Goal: Understand process/instructions

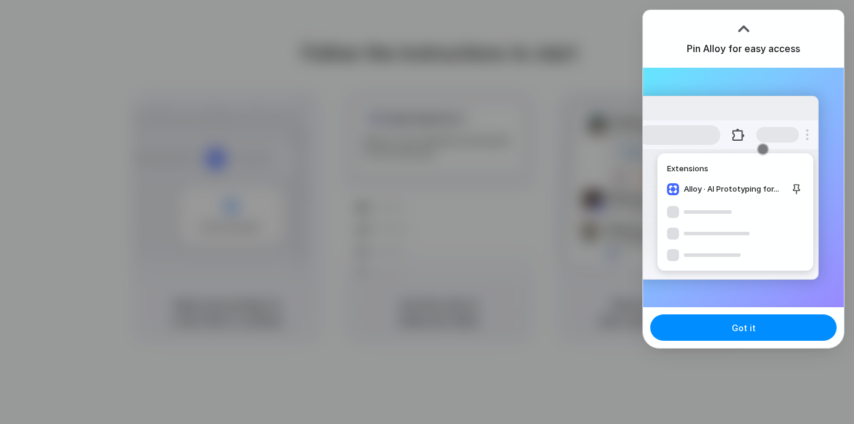
click at [385, 414] on div at bounding box center [427, 212] width 854 height 424
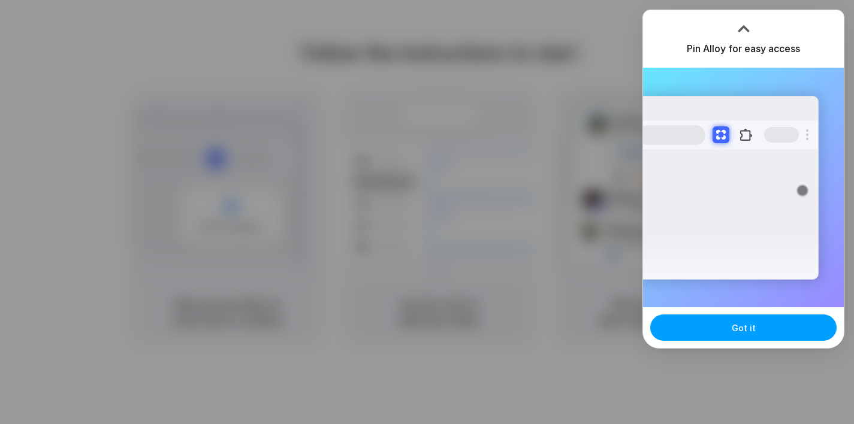
click at [746, 333] on span "Got it" at bounding box center [744, 328] width 24 height 13
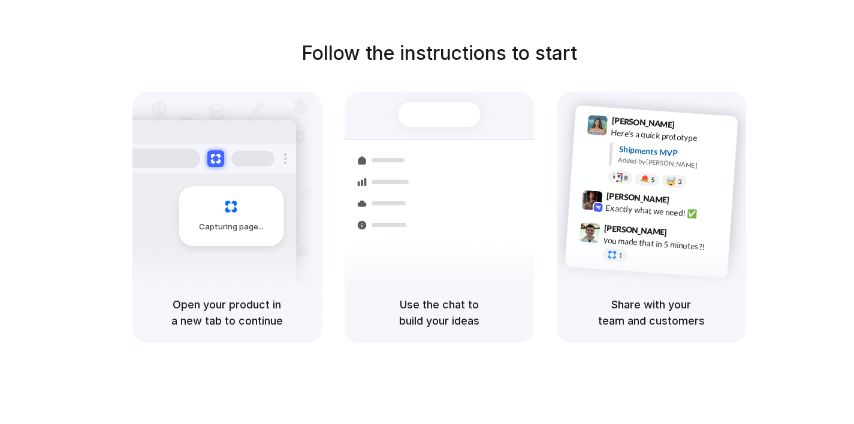
click at [798, 168] on div "Follow the instructions to start Capturing page Open your product in a new tab …" at bounding box center [439, 191] width 854 height 304
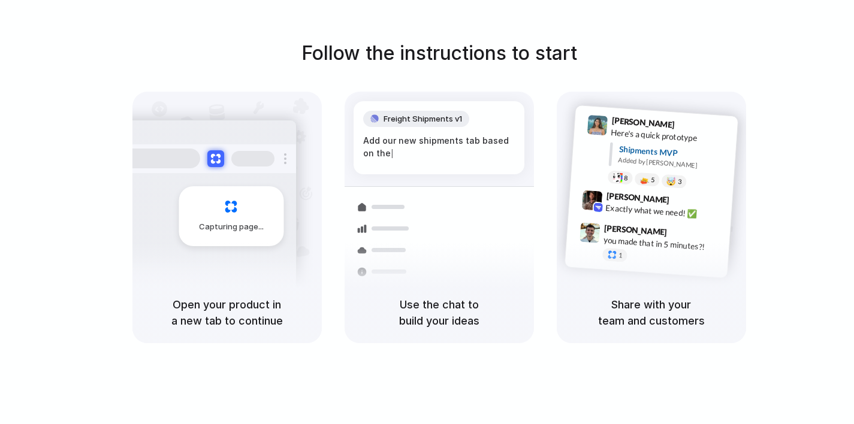
click at [243, 186] on div "Capturing page" at bounding box center [231, 216] width 105 height 60
click at [236, 217] on div "Capturing page" at bounding box center [231, 216] width 105 height 60
click at [566, 257] on div "Simon Kubica 9:47 AM you made that in 5 minutes?! 1" at bounding box center [647, 245] width 165 height 56
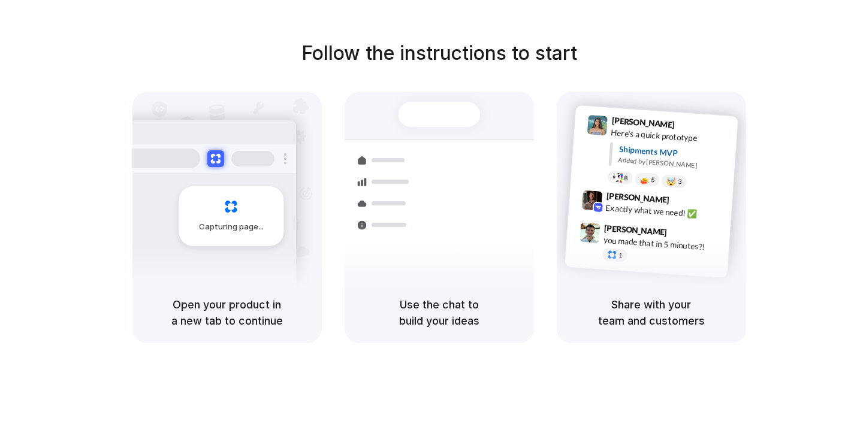
click at [689, 219] on div "Max Meyer 9:42 AM Exactly what we need! ✅" at bounding box center [663, 207] width 125 height 32
